Goal: Obtain resource: Download file/media

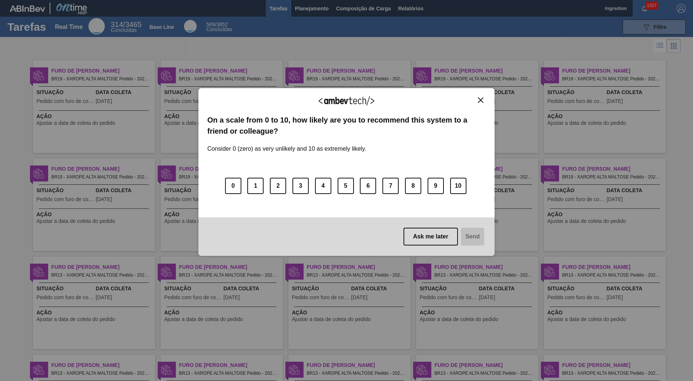
click at [480, 100] on img "Close" at bounding box center [481, 100] width 6 height 6
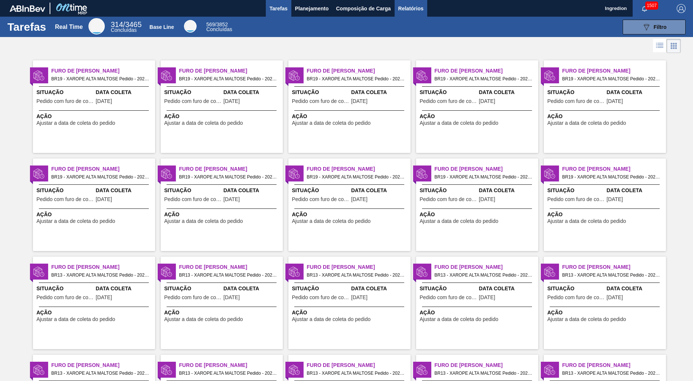
click at [410, 8] on span "Relatórios" at bounding box center [410, 8] width 25 height 9
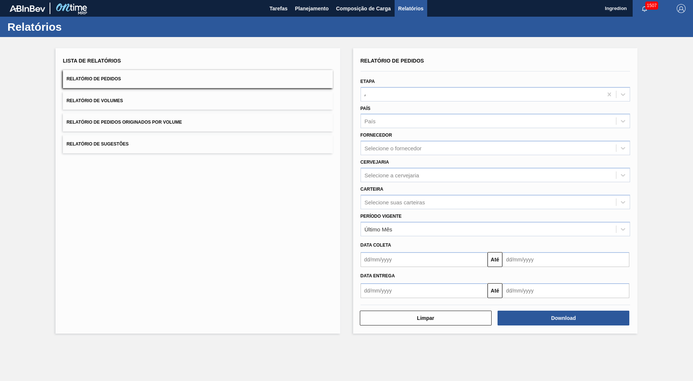
type input "Aguardando Faturamento"
type input "Xarope"
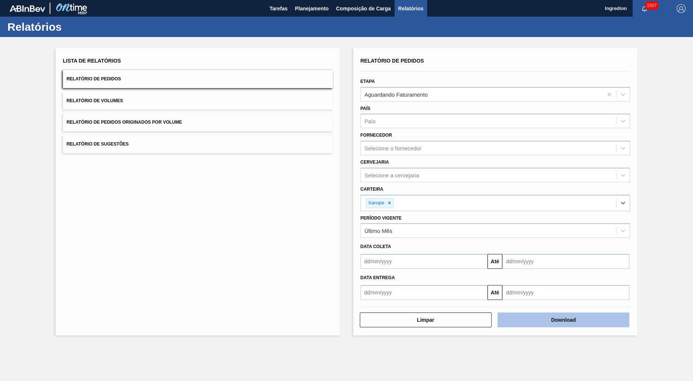
click at [563, 320] on button "Download" at bounding box center [563, 319] width 132 height 15
